Goal: Task Accomplishment & Management: Manage account settings

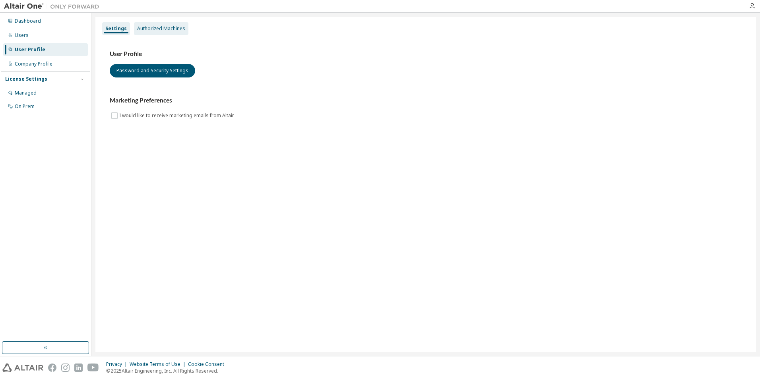
click at [164, 27] on div "Authorized Machines" at bounding box center [161, 28] width 48 height 6
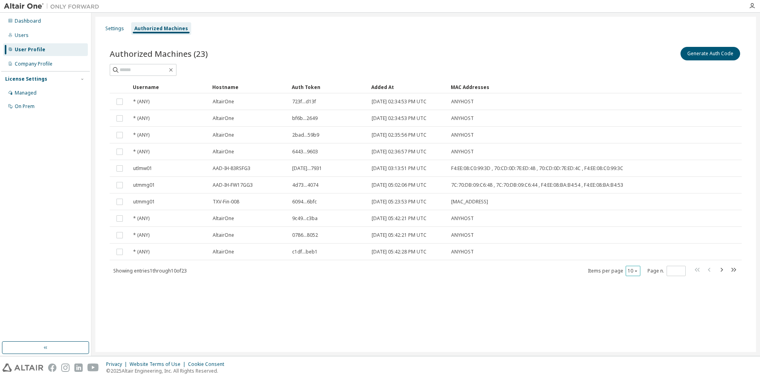
click at [631, 268] on button "10" at bounding box center [632, 271] width 11 height 6
click at [646, 319] on div "100" at bounding box center [657, 320] width 64 height 10
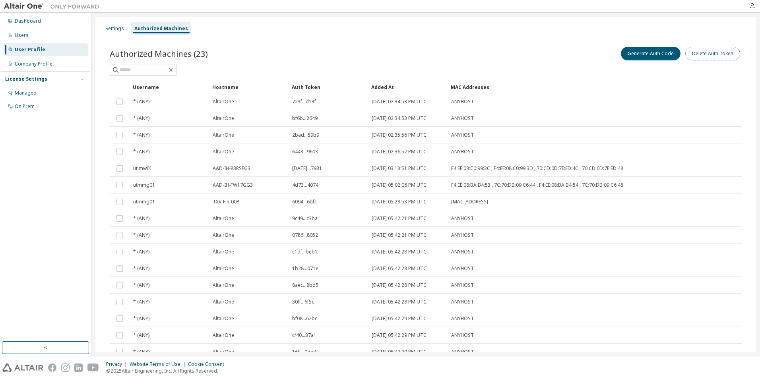
click at [720, 50] on button "Delete Auth Token" at bounding box center [712, 54] width 55 height 14
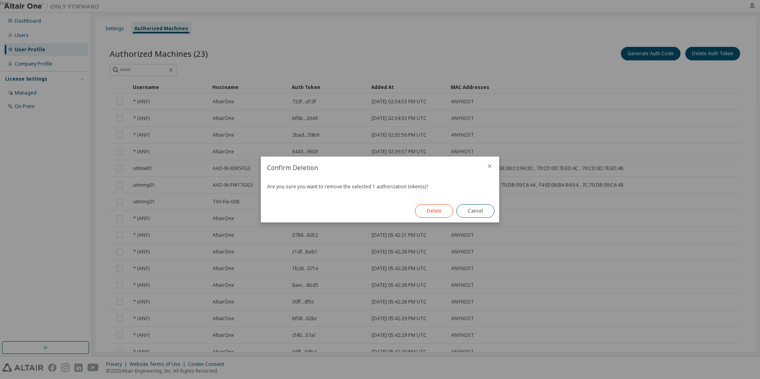
click at [424, 207] on button "Delete" at bounding box center [434, 211] width 38 height 14
